Goal: Information Seeking & Learning: Learn about a topic

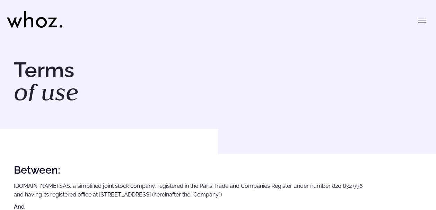
click at [419, 20] on icon "Toggle menu" at bounding box center [422, 20] width 8 height 8
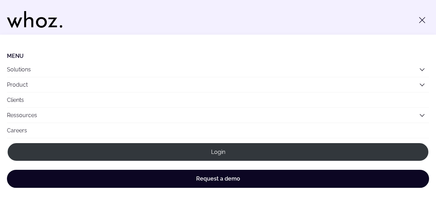
click at [256, 19] on div "Menu Solutions Industries IT Services Consulting Engineering Company size Large…" at bounding box center [218, 17] width 422 height 35
click at [420, 19] on icon "Toggle menu" at bounding box center [422, 20] width 8 height 8
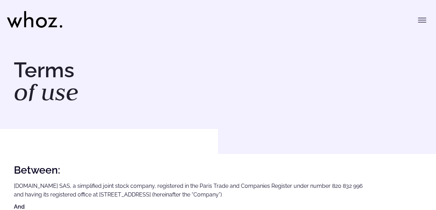
click at [47, 22] on icon at bounding box center [34, 19] width 55 height 17
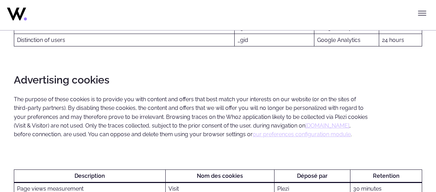
scroll to position [1220, 0]
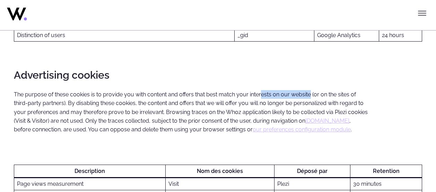
drag, startPoint x: 261, startPoint y: 81, endPoint x: 310, endPoint y: 82, distance: 48.5
click at [310, 90] on p "The purpose of these cookies is to provide you with content and offers that bes…" at bounding box center [191, 112] width 355 height 44
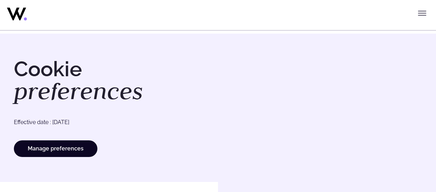
scroll to position [0, 0]
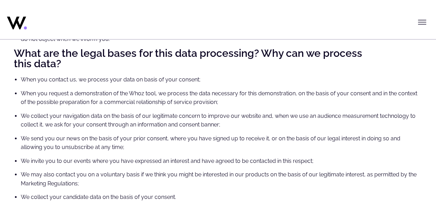
scroll to position [491, 0]
